Goal: Task Accomplishment & Management: Use online tool/utility

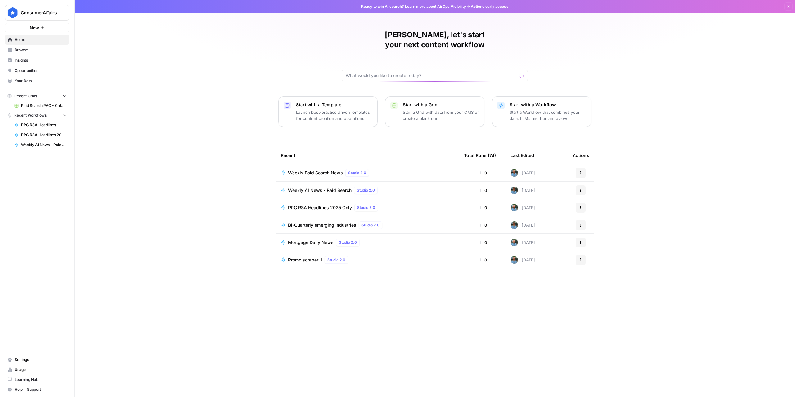
click at [307, 170] on span "Weekly Paid Search News" at bounding box center [315, 173] width 55 height 6
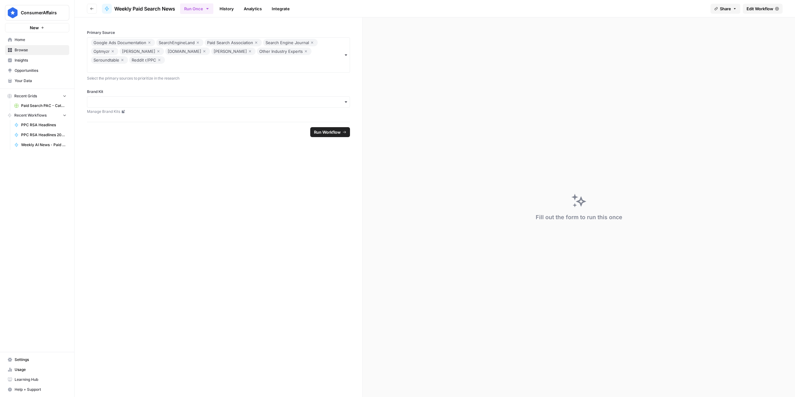
click at [769, 8] on span "Edit Workflow" at bounding box center [760, 9] width 27 height 6
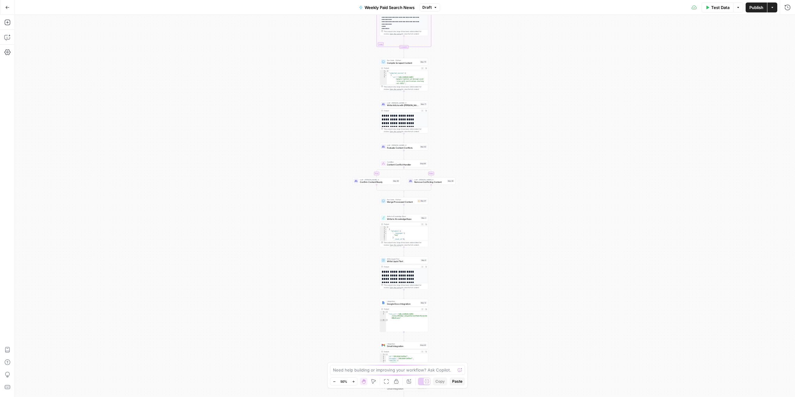
click at [435, 8] on icon "button" at bounding box center [436, 8] width 4 height 4
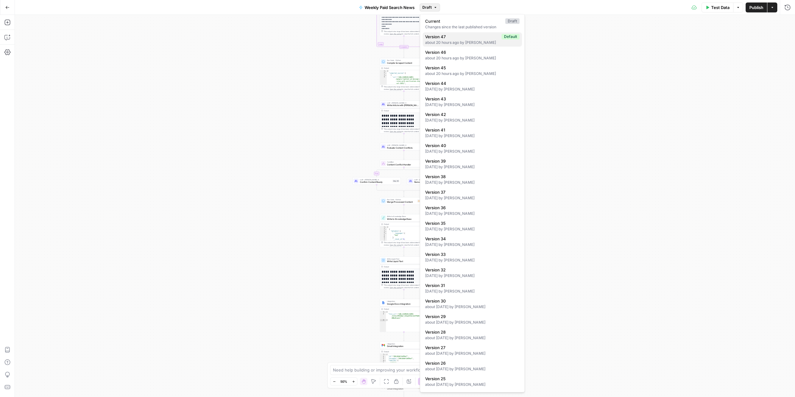
click at [461, 43] on div "about 20 hours ago by [PERSON_NAME]" at bounding box center [472, 43] width 94 height 6
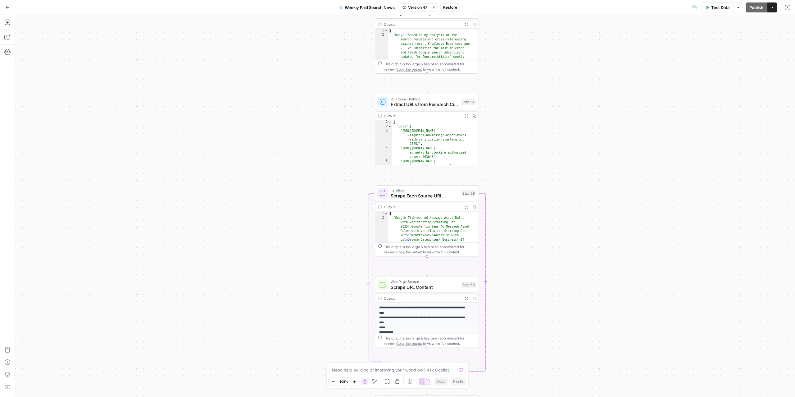
drag, startPoint x: 340, startPoint y: 188, endPoint x: 539, endPoint y: -15, distance: 283.9
click at [539, 0] on html "ConsumerAffairs New Home Browse Insights Opportunities Your Data Recent Grids P…" at bounding box center [397, 198] width 795 height 397
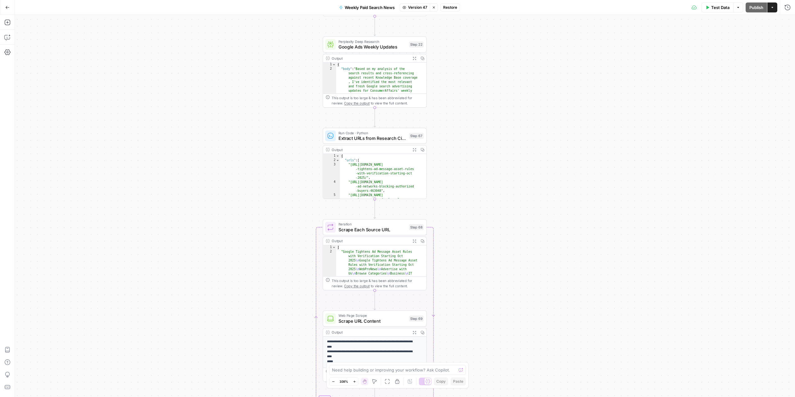
drag, startPoint x: 620, startPoint y: 313, endPoint x: 572, endPoint y: 365, distance: 70.4
click at [572, 365] on div "Workflow Input Settings Inputs Search Knowledge Base Check Previous Updates Ste…" at bounding box center [405, 206] width 781 height 382
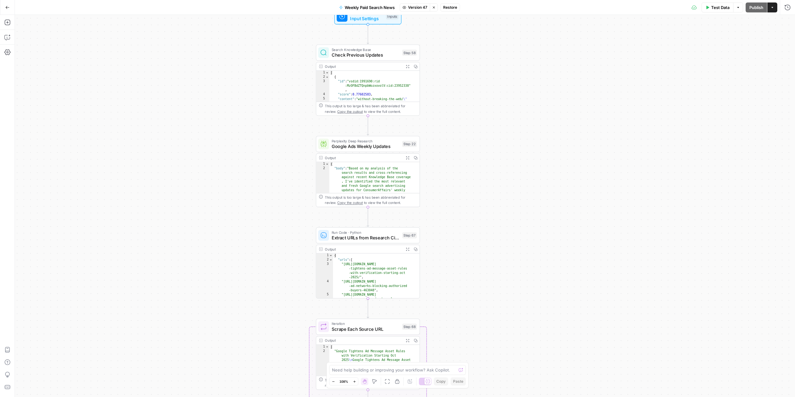
drag, startPoint x: 561, startPoint y: 168, endPoint x: 557, endPoint y: 249, distance: 80.9
click at [557, 247] on div "Workflow Input Settings Inputs Search Knowledge Base Check Previous Updates Ste…" at bounding box center [405, 206] width 781 height 382
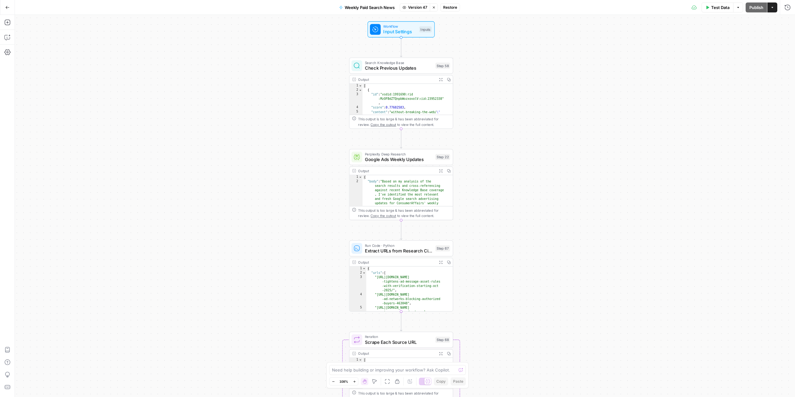
drag, startPoint x: 534, startPoint y: 145, endPoint x: 566, endPoint y: 155, distance: 34.6
click at [566, 155] on div "Workflow Input Settings Inputs Search Knowledge Base Check Previous Updates Ste…" at bounding box center [405, 206] width 781 height 382
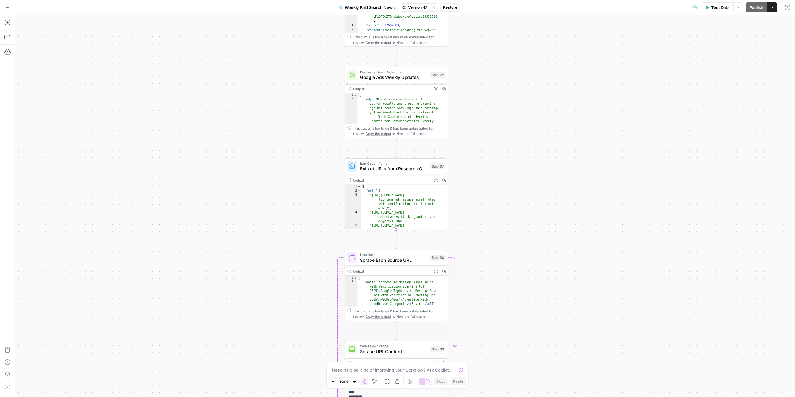
drag, startPoint x: 579, startPoint y: 195, endPoint x: 580, endPoint y: 95, distance: 99.7
click at [580, 95] on div "Workflow Input Settings Inputs Search Knowledge Base Check Previous Updates Ste…" at bounding box center [405, 206] width 781 height 382
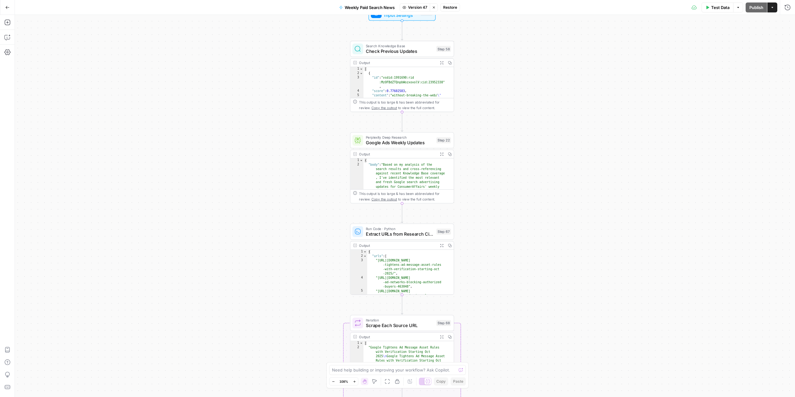
click at [400, 139] on span "Google Ads Weekly Updates" at bounding box center [400, 142] width 68 height 7
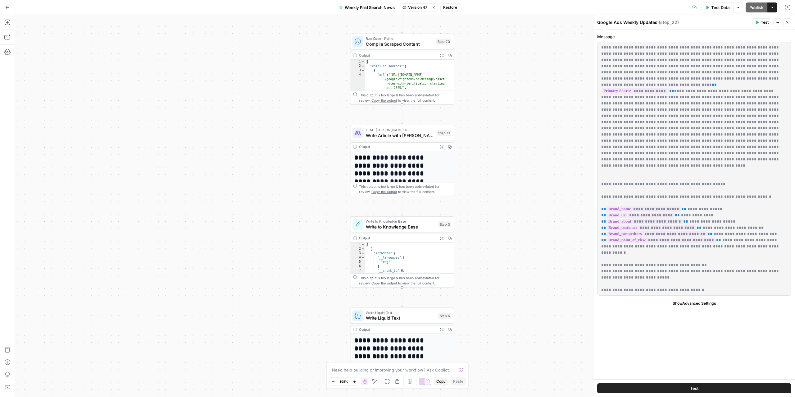
click at [421, 133] on span "Write Article with [PERSON_NAME] 4" at bounding box center [400, 135] width 68 height 7
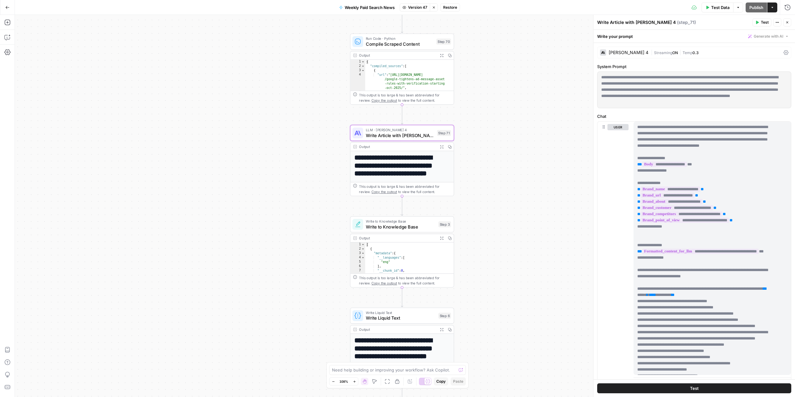
click at [784, 53] on icon at bounding box center [786, 52] width 5 height 5
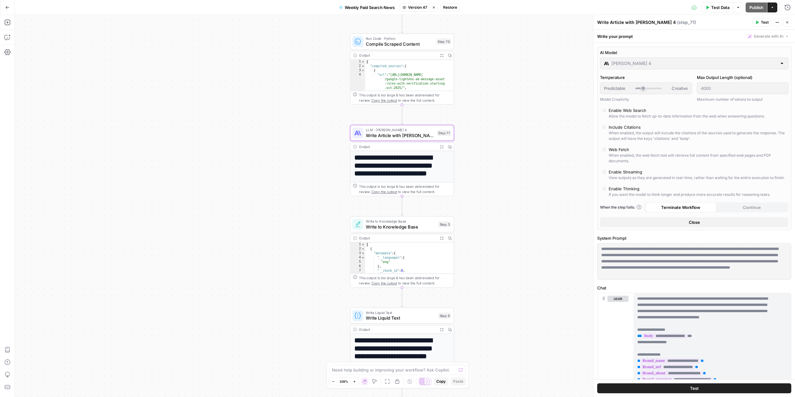
click at [518, 107] on div "Workflow Input Settings Inputs Search Knowledge Base Check Previous Updates Ste…" at bounding box center [405, 206] width 781 height 382
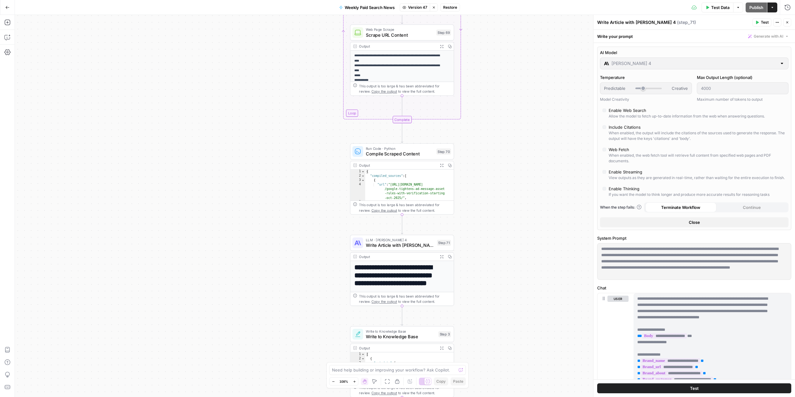
click at [436, 9] on button "Stop viewing" at bounding box center [434, 7] width 8 height 8
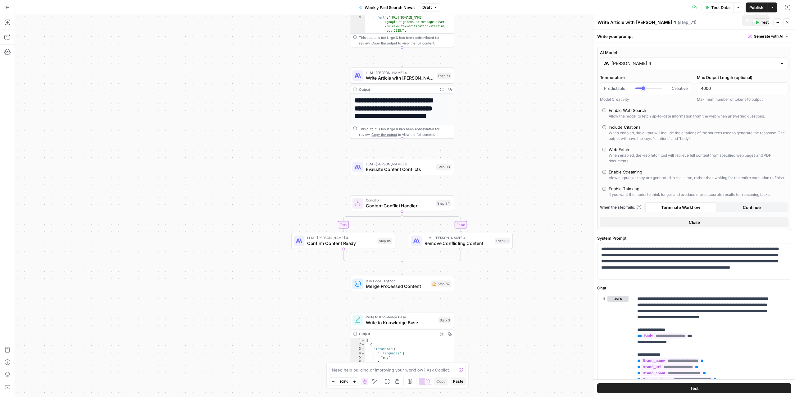
click at [758, 9] on span "Publish" at bounding box center [757, 7] width 14 height 6
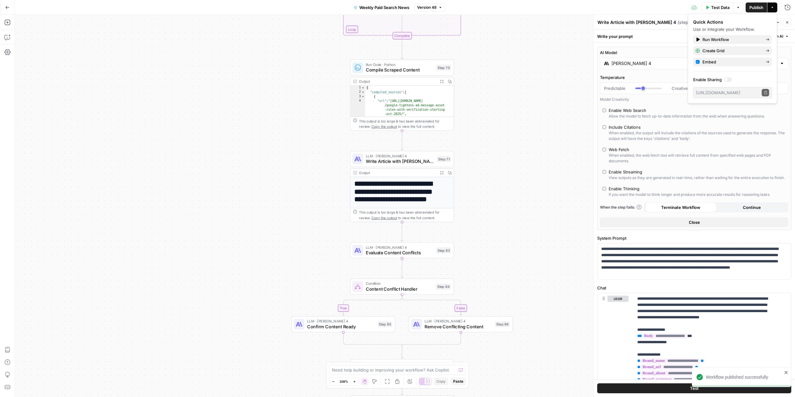
click at [440, 6] on icon "button" at bounding box center [441, 8] width 4 height 4
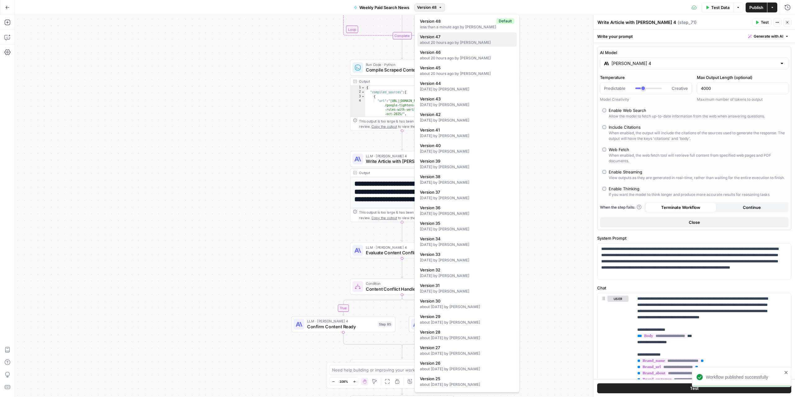
click at [453, 42] on div "about 20 hours ago by [PERSON_NAME]" at bounding box center [467, 43] width 94 height 6
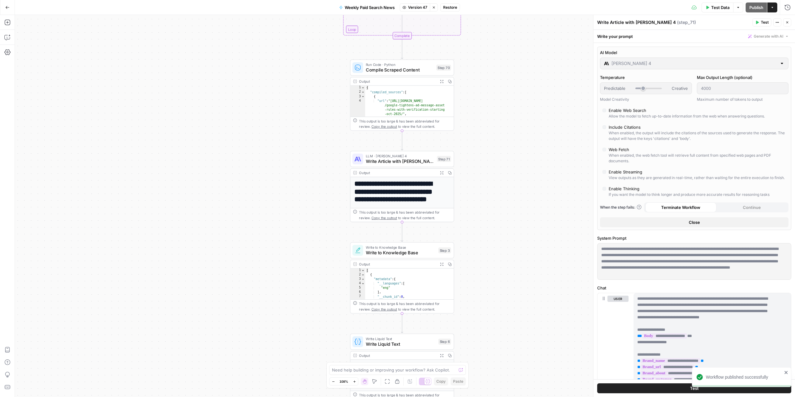
click at [453, 7] on span "Restore" at bounding box center [450, 8] width 14 height 6
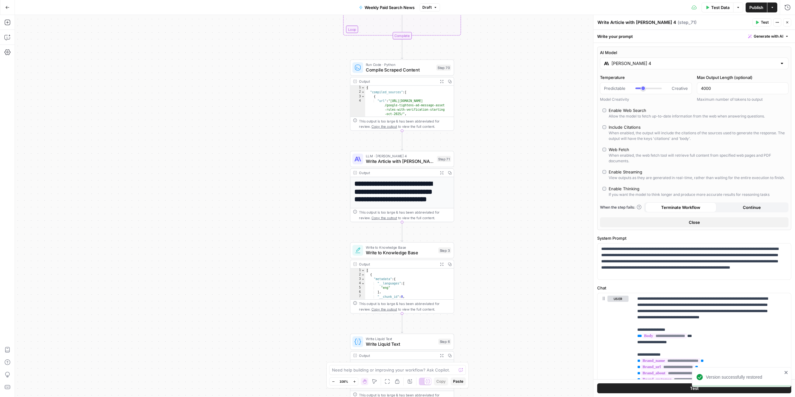
click at [436, 7] on icon "button" at bounding box center [436, 7] width 2 height 1
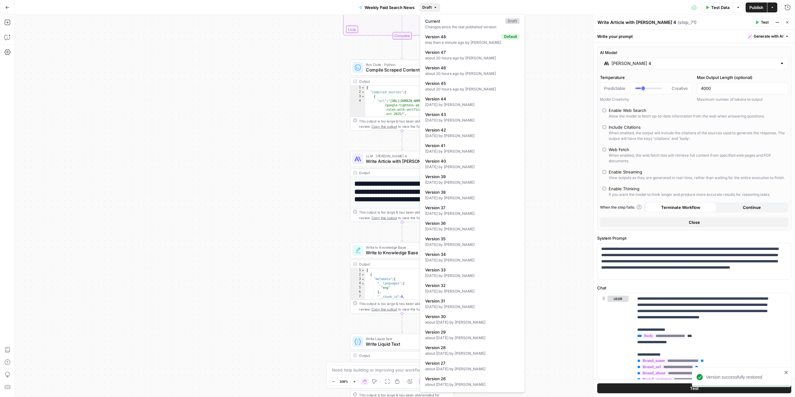
click at [542, 54] on div "Workflow Input Settings Inputs Search Knowledge Base Check Previous Updates Ste…" at bounding box center [405, 206] width 781 height 382
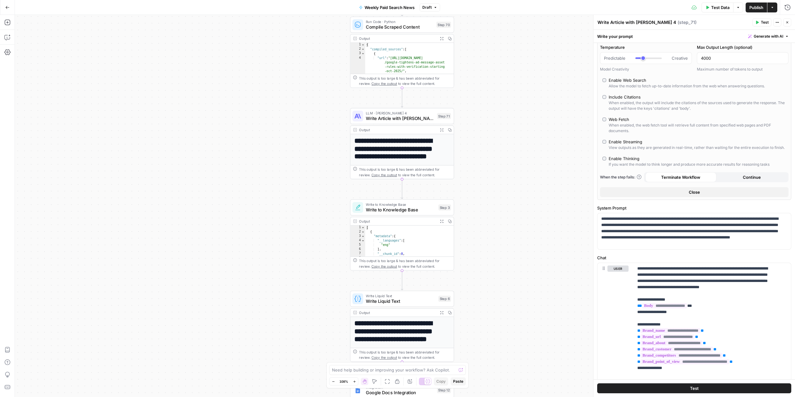
scroll to position [0, 0]
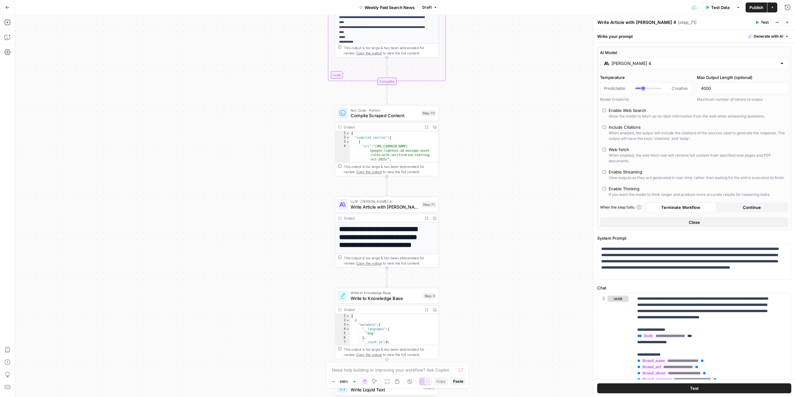
drag, startPoint x: 205, startPoint y: 213, endPoint x: 186, endPoint y: 155, distance: 61.2
click at [186, 155] on div "Workflow Input Settings Inputs Search Knowledge Base Check Previous Updates Ste…" at bounding box center [405, 206] width 781 height 382
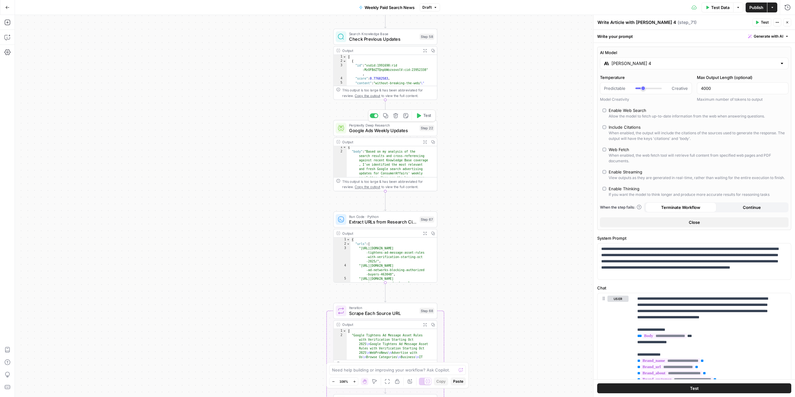
click at [363, 129] on span "Google Ads Weekly Updates" at bounding box center [383, 130] width 68 height 7
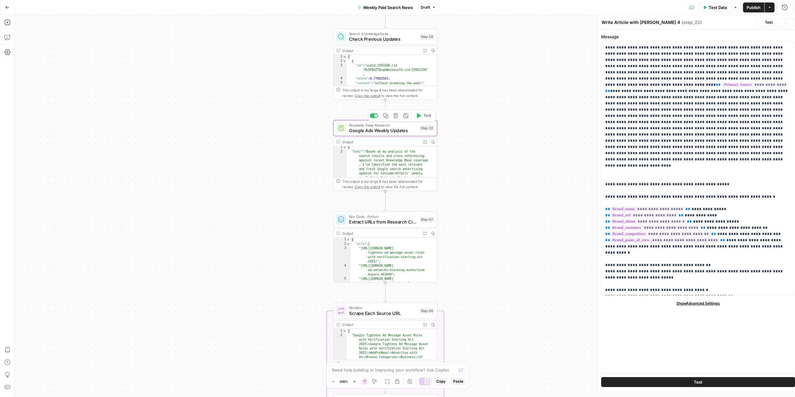
type textarea "Google Ads Weekly Updates"
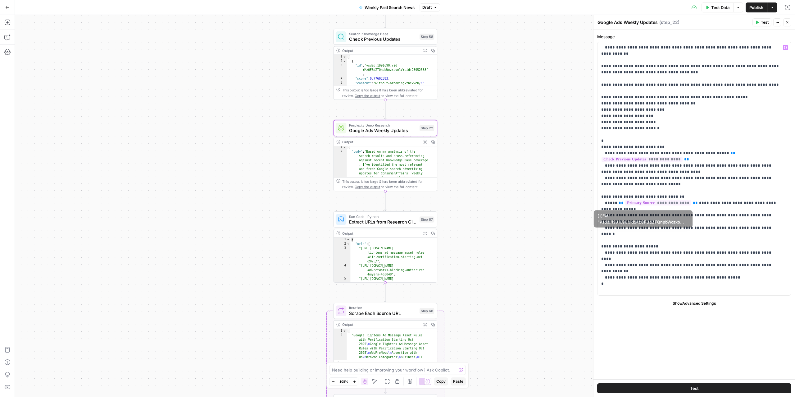
scroll to position [752, 0]
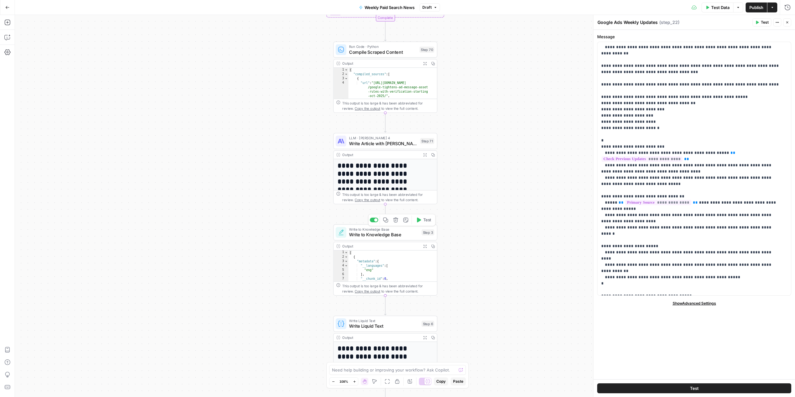
click at [386, 235] on span "Write to Knowledge Base" at bounding box center [384, 234] width 70 height 7
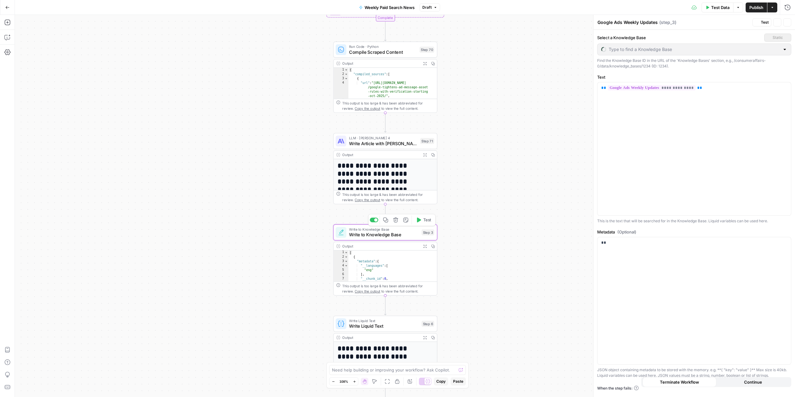
type textarea "Write to Knowledge Base"
type input "Paid Search Updates"
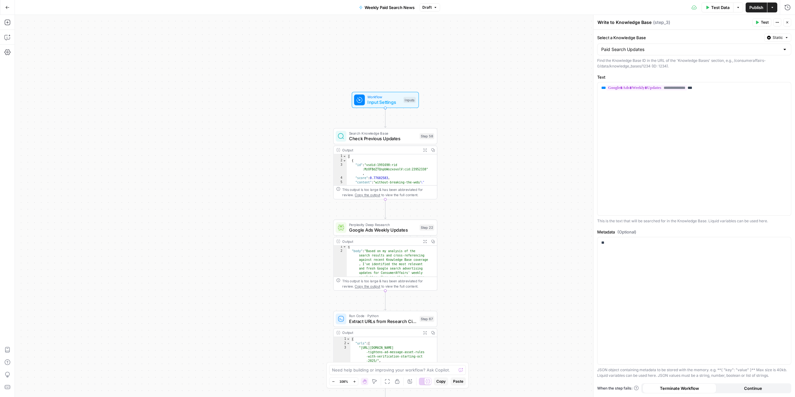
click at [378, 139] on span "Check Previous Updates" at bounding box center [383, 138] width 68 height 7
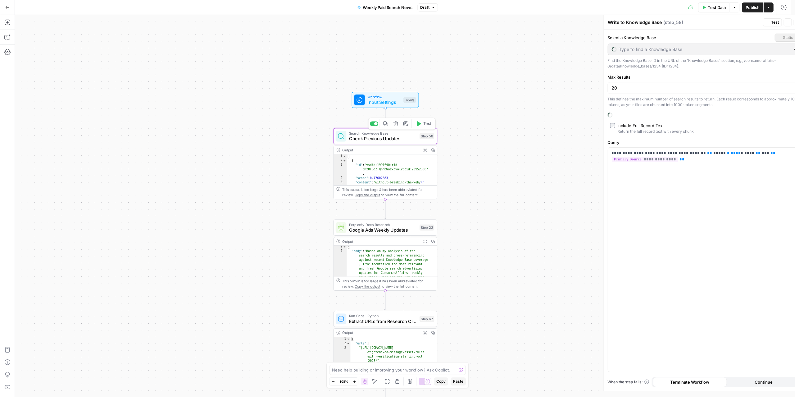
type textarea "Check Previous Updates"
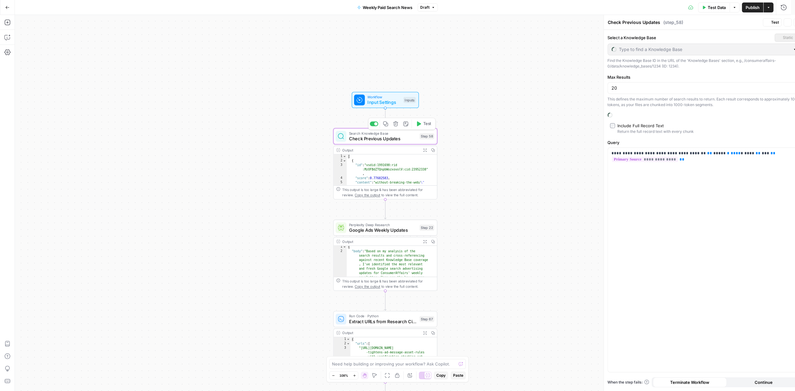
type input "Paid Search Updates"
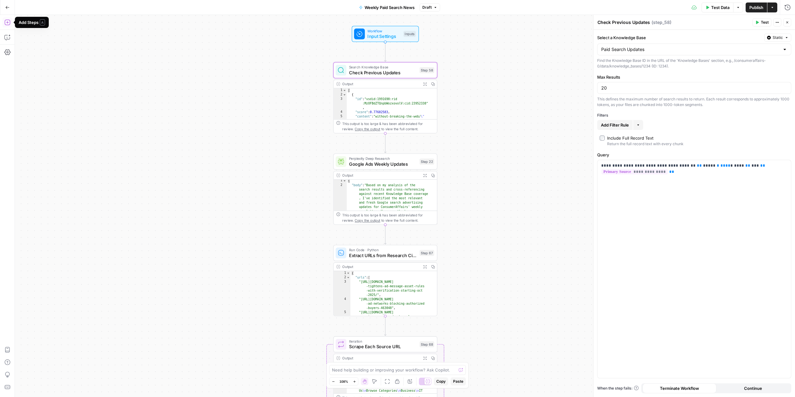
click at [9, 21] on icon "button" at bounding box center [7, 22] width 6 height 6
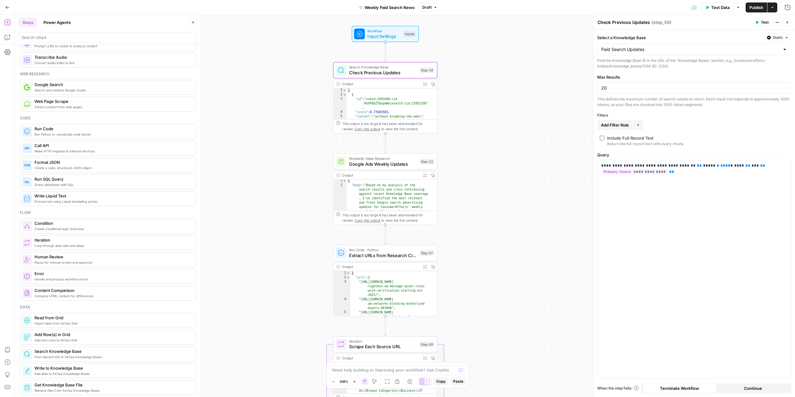
scroll to position [0, 0]
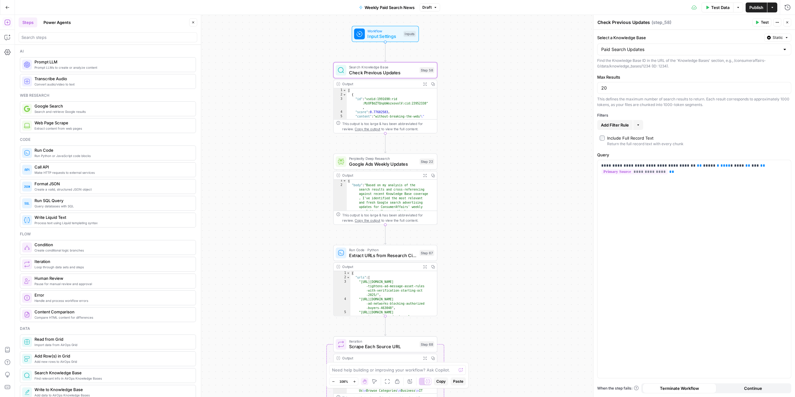
click at [73, 347] on span "Import data from AirOps Grid" at bounding box center [112, 344] width 156 height 5
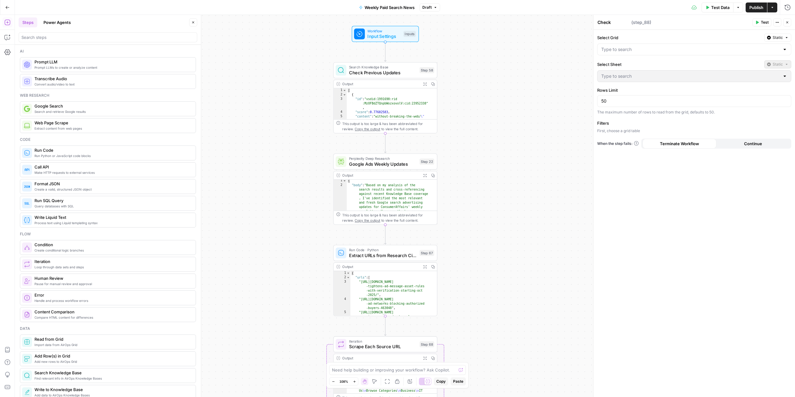
type textarea "Read from Grid"
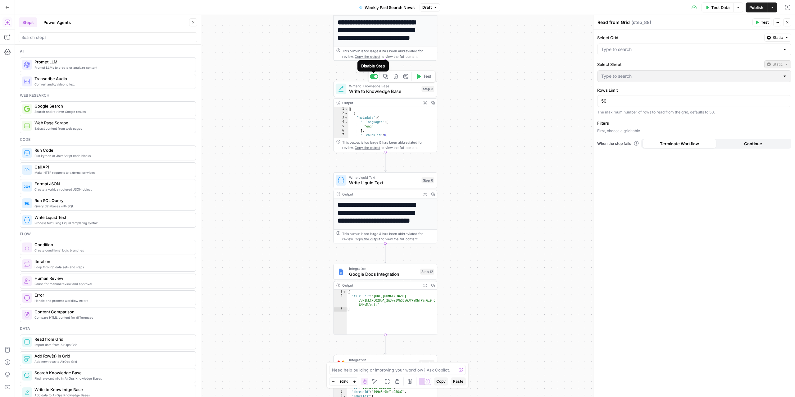
click at [374, 76] on div at bounding box center [375, 76] width 3 height 3
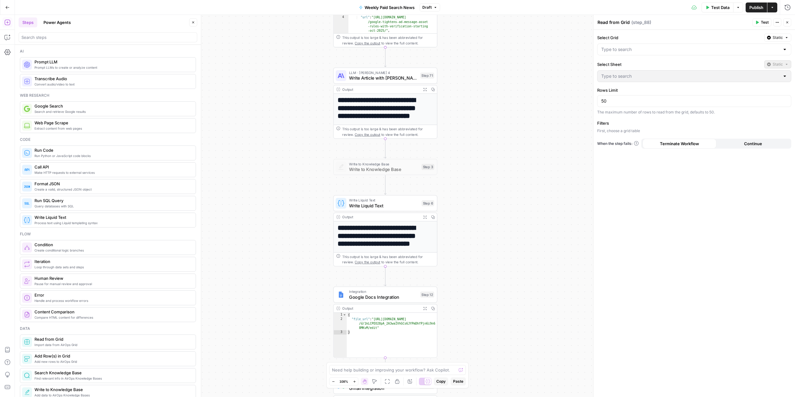
click at [100, 45] on div "Ai Prompt LLMs to create or analyze content Prompt LLM Convert audio/video to t…" at bounding box center [108, 221] width 186 height 352
click at [93, 33] on div at bounding box center [108, 37] width 179 height 10
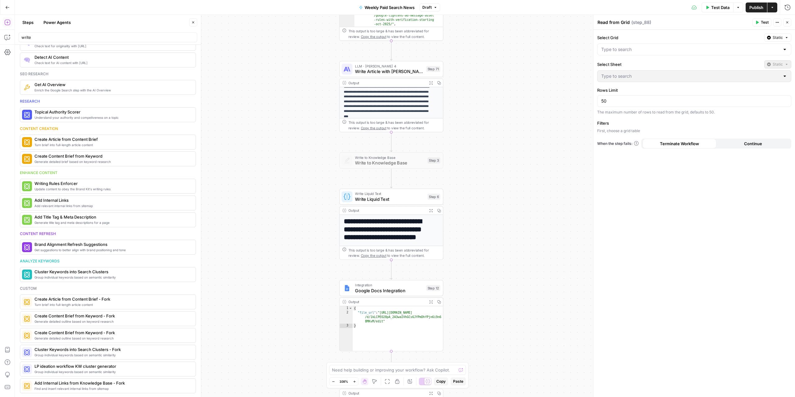
scroll to position [50, 0]
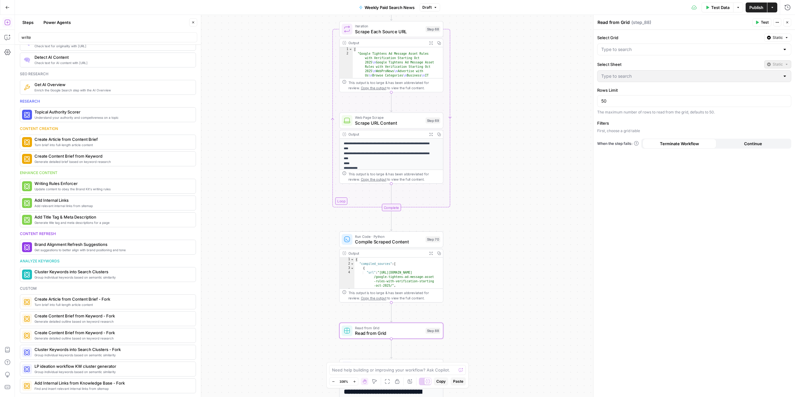
click at [374, 382] on icon "button" at bounding box center [374, 381] width 5 height 5
click at [380, 338] on div "Workflow Input Settings Inputs Search Knowledge Base Check Previous Updates Ste…" at bounding box center [405, 206] width 781 height 382
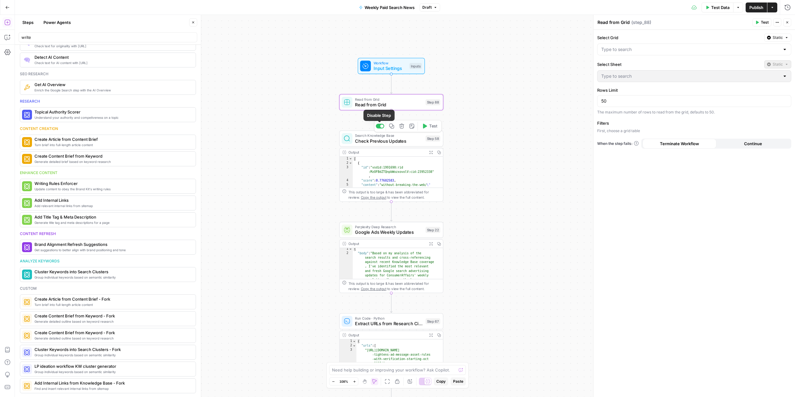
click at [379, 126] on div at bounding box center [380, 126] width 8 height 5
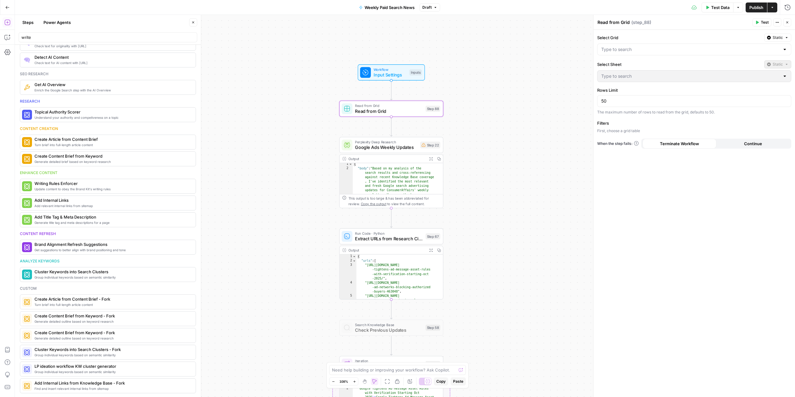
scroll to position [0, 0]
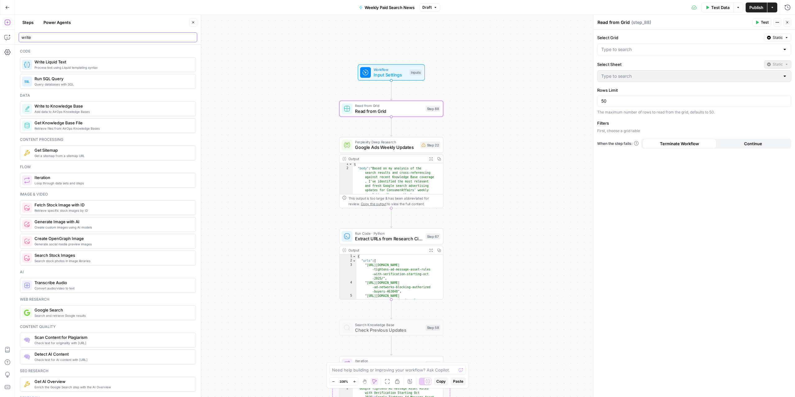
click at [52, 36] on input "write" at bounding box center [107, 37] width 173 height 6
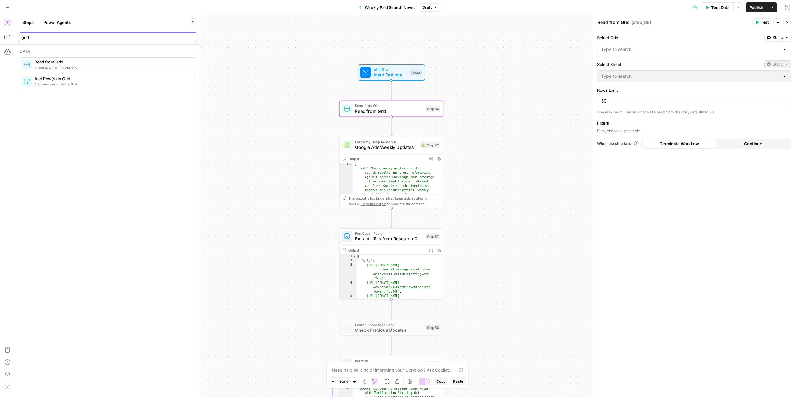
type input "grid"
click at [56, 24] on button "Power Agents" at bounding box center [57, 22] width 35 height 10
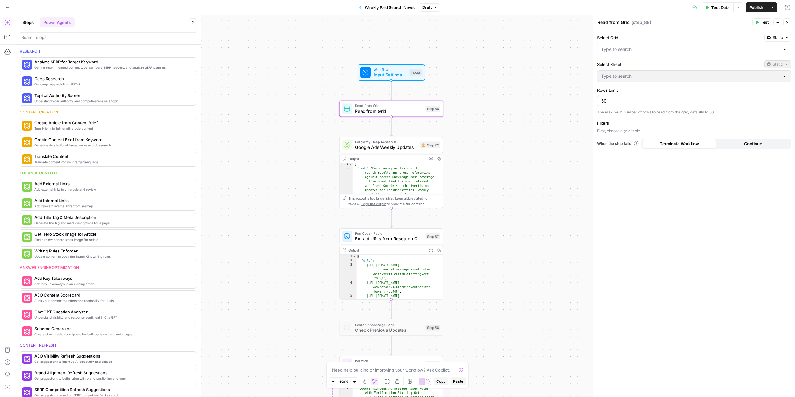
click at [24, 22] on button "Steps" at bounding box center [28, 22] width 19 height 10
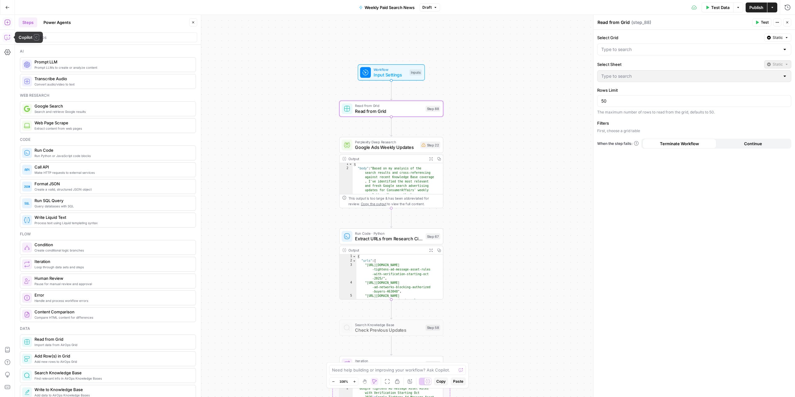
click at [7, 37] on icon "button" at bounding box center [7, 37] width 6 height 6
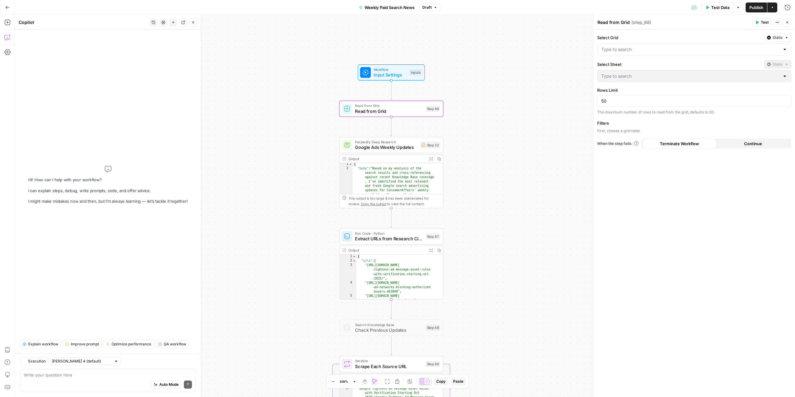
click at [67, 378] on div "Auto Mode Send" at bounding box center [108, 385] width 168 height 14
type textarea "give me a write to grid step - can't find it"
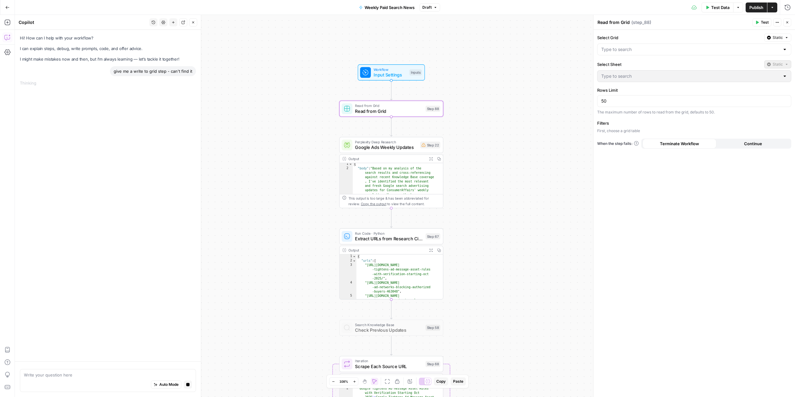
click at [133, 175] on div "Hi! How can I help with your workflow? I can explain steps, debug, write prompt…" at bounding box center [108, 195] width 186 height 331
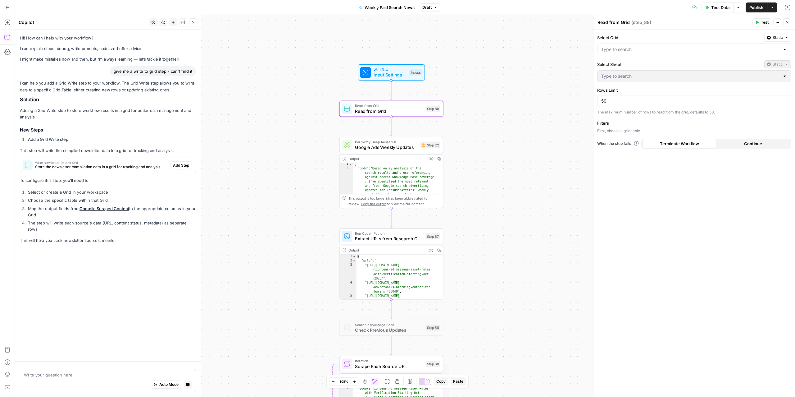
click at [82, 169] on span "Store the newsletter compilation data in a grid for tracking and analysis" at bounding box center [101, 167] width 133 height 6
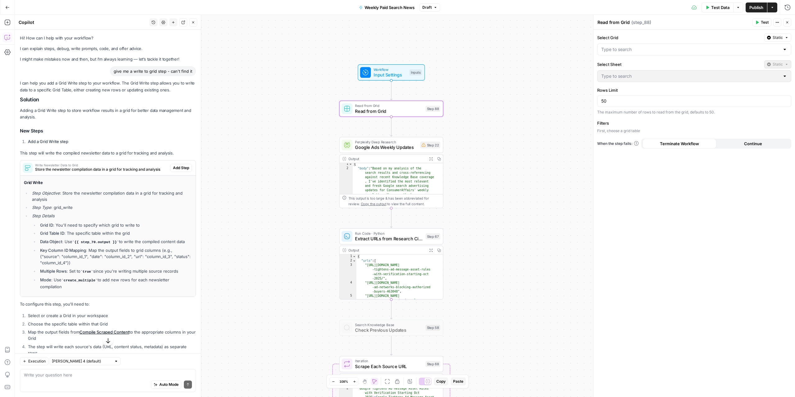
click at [174, 170] on span "Add Step" at bounding box center [181, 168] width 16 height 6
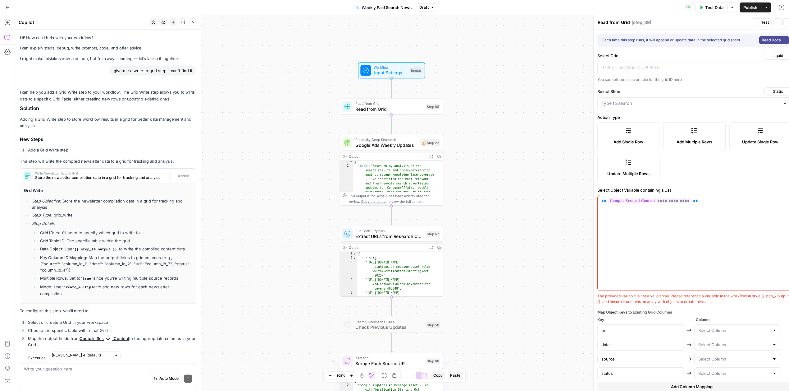
type textarea "Write Newsletter Data to Grid"
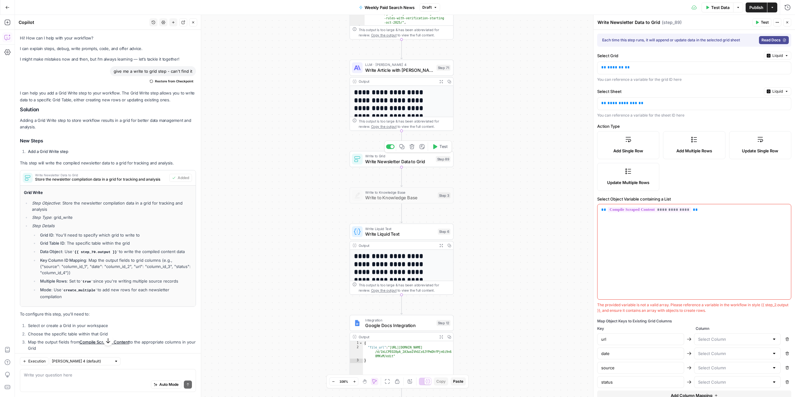
click at [385, 161] on span "Write Newsletter Data to Grid" at bounding box center [399, 161] width 68 height 7
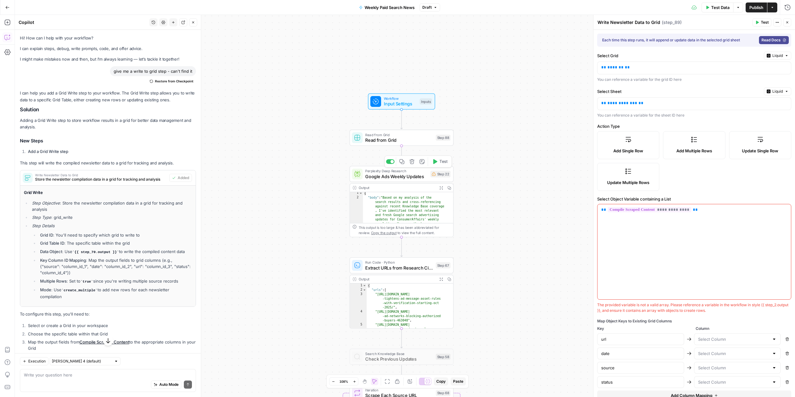
click at [381, 176] on span "Google Ads Weekly Updates" at bounding box center [396, 176] width 62 height 7
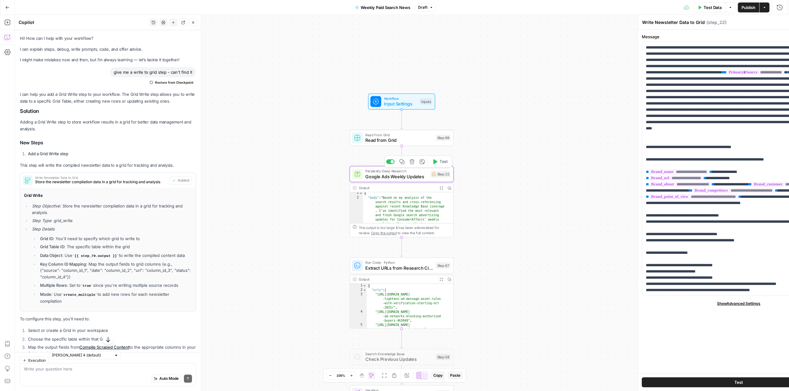
type textarea "Google Ads Weekly Updates"
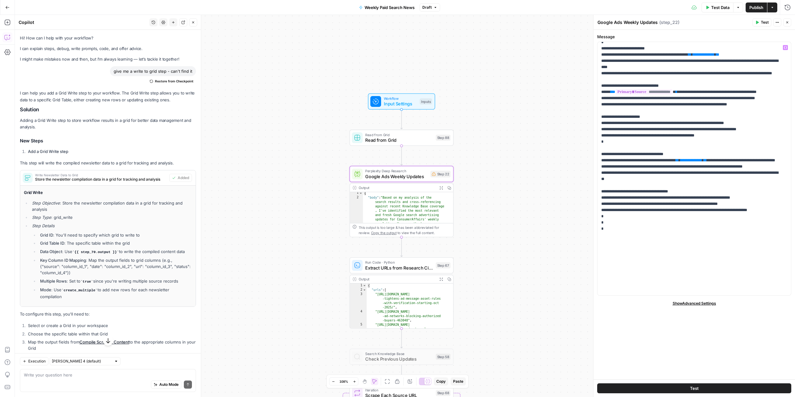
scroll to position [746, 0]
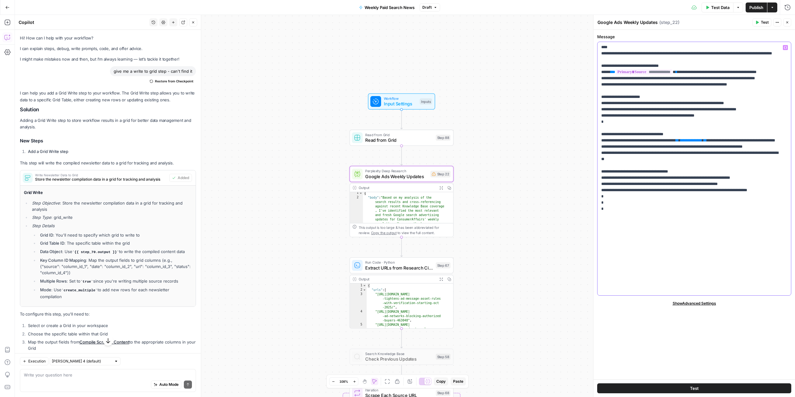
drag, startPoint x: 763, startPoint y: 85, endPoint x: 725, endPoint y: 84, distance: 37.9
click at [715, 37] on span "**********" at bounding box center [704, 35] width 22 height 4
drag, startPoint x: 704, startPoint y: 112, endPoint x: 699, endPoint y: 112, distance: 5.0
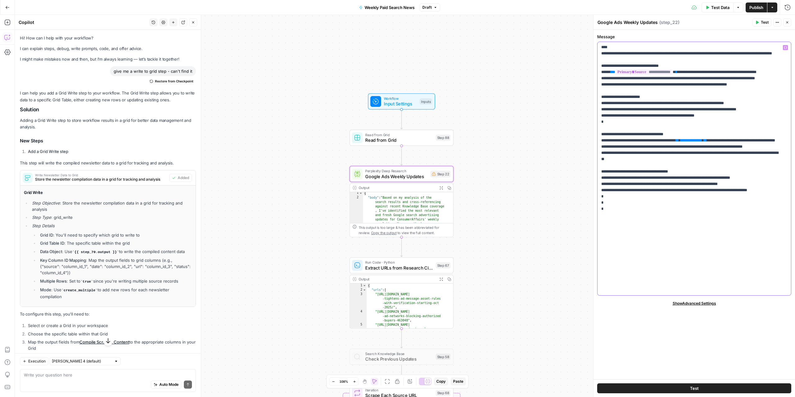
drag, startPoint x: 693, startPoint y: 85, endPoint x: 660, endPoint y: 86, distance: 32.4
drag, startPoint x: 732, startPoint y: 210, endPoint x: 696, endPoint y: 210, distance: 36.0
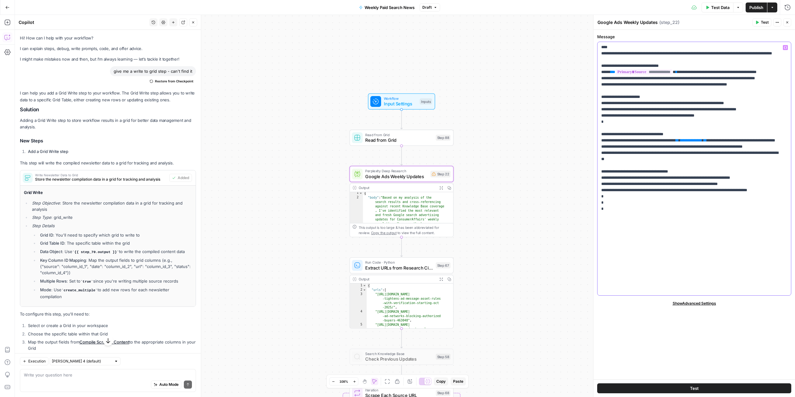
click at [703, 142] on span "**********" at bounding box center [692, 140] width 22 height 4
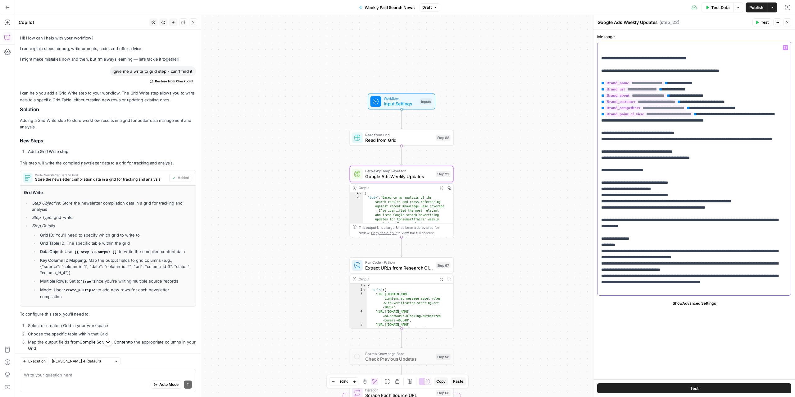
scroll to position [0, 0]
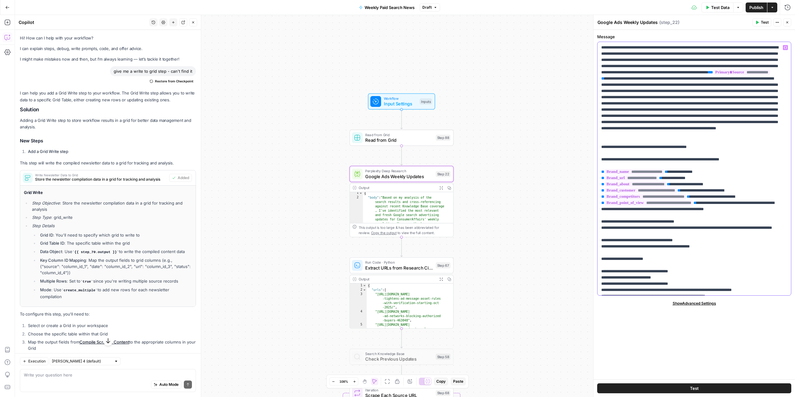
click at [4, 23] on icon "button" at bounding box center [7, 23] width 6 height 6
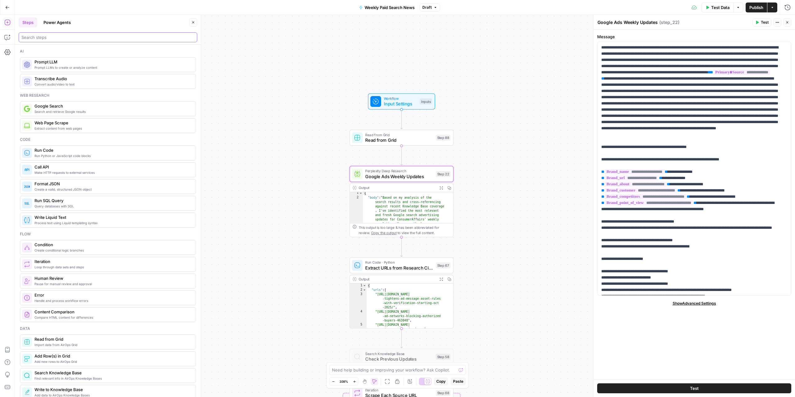
click at [102, 37] on input "search" at bounding box center [107, 37] width 173 height 6
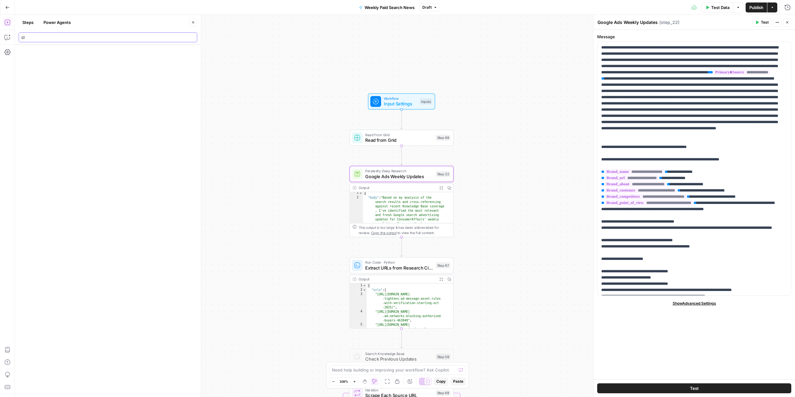
type input "c"
type input "C"
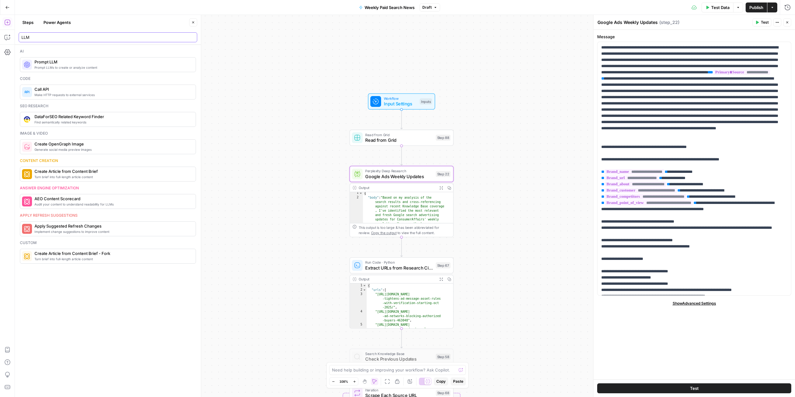
type input "LLM"
click at [55, 66] on span "Prompt LLMs to create or analyze content" at bounding box center [112, 67] width 156 height 5
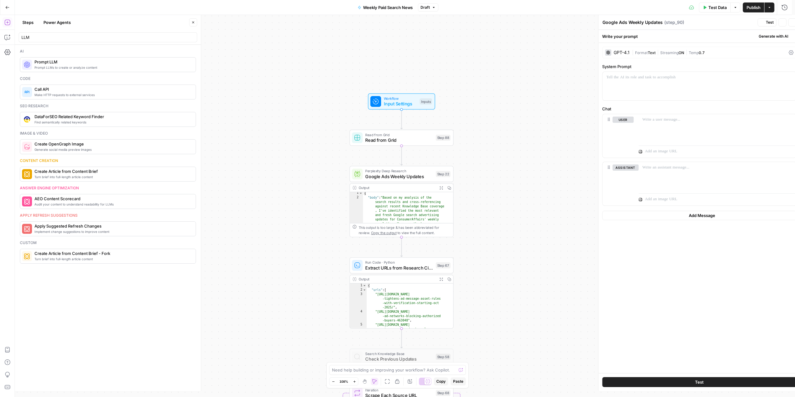
type textarea "Prompt LLM"
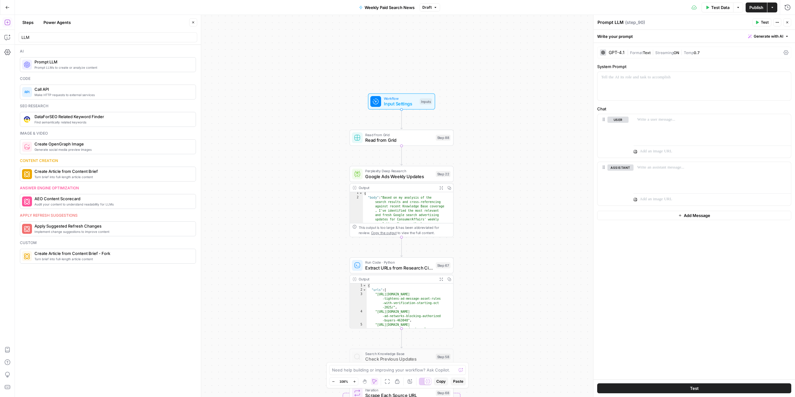
click at [605, 51] on icon at bounding box center [604, 53] width 4 height 4
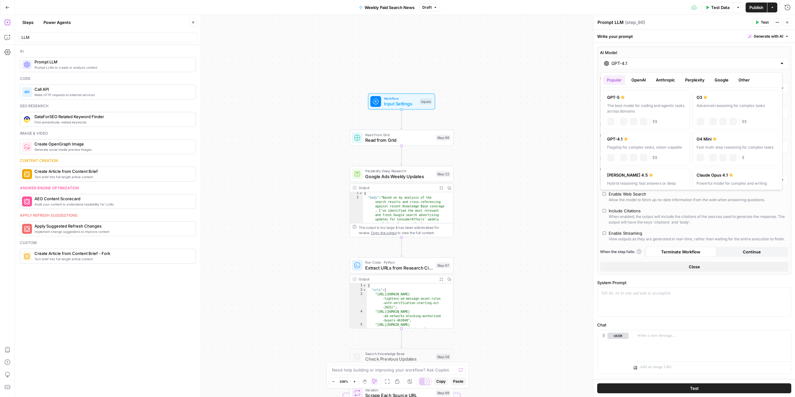
click at [625, 61] on input "GPT-4.1" at bounding box center [695, 63] width 166 height 6
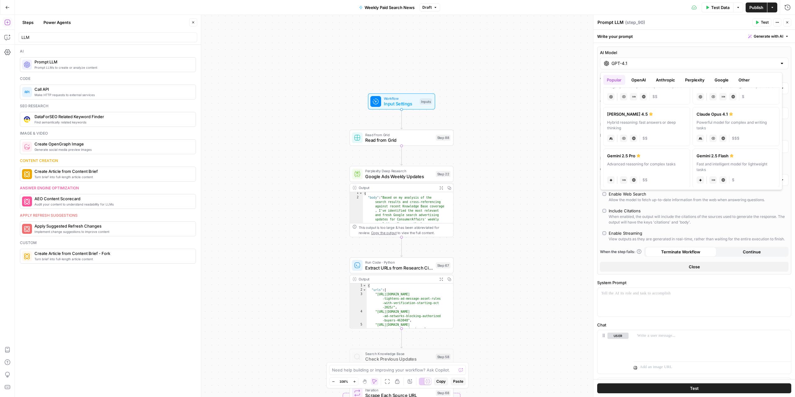
click at [661, 127] on div "Hybrid reasoning: fast answers or deep thinking" at bounding box center [646, 125] width 79 height 11
type input "[PERSON_NAME] 4.5"
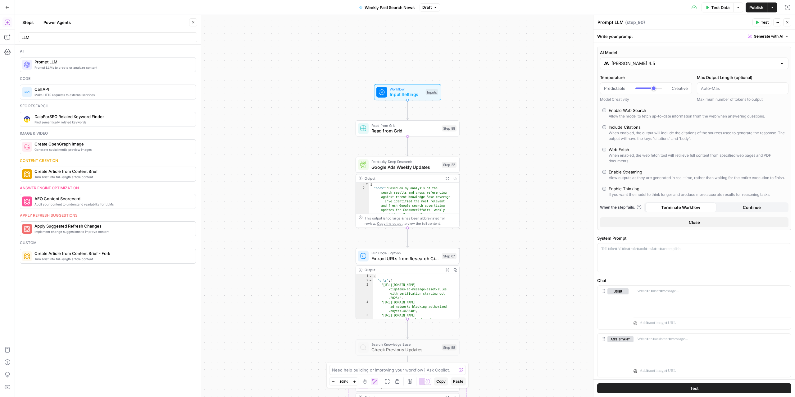
click at [614, 24] on textarea "Prompt LLM" at bounding box center [611, 22] width 26 height 6
type textarea "[PERSON_NAME] Insights"
type input "***"
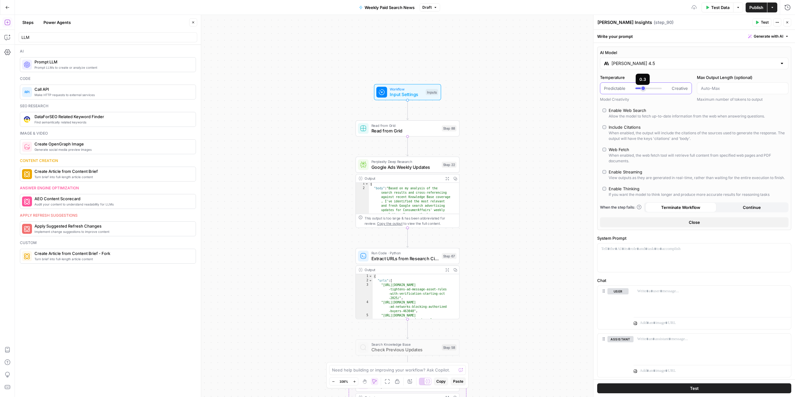
drag, startPoint x: 653, startPoint y: 89, endPoint x: 643, endPoint y: 92, distance: 10.9
click at [643, 92] on div "Predictable Creative" at bounding box center [646, 88] width 92 height 12
click at [674, 38] on div "Write your prompt Generate with AI" at bounding box center [695, 36] width 202 height 13
